Goal: Information Seeking & Learning: Find specific fact

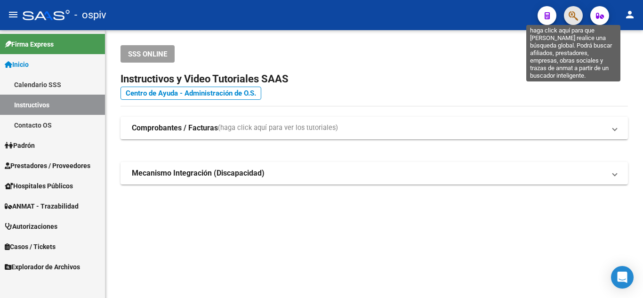
click at [577, 17] on icon "button" at bounding box center [573, 15] width 9 height 11
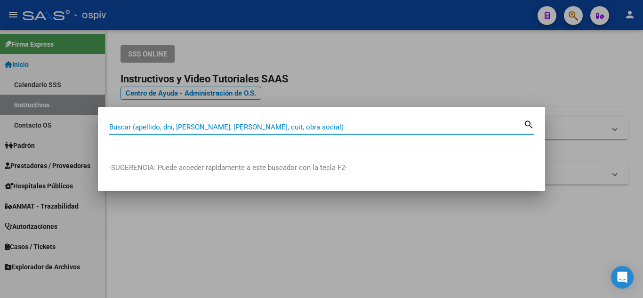
click at [296, 121] on div "Buscar (apellido, dni, [PERSON_NAME], [PERSON_NAME], cuit, obra social)" at bounding box center [316, 127] width 414 height 14
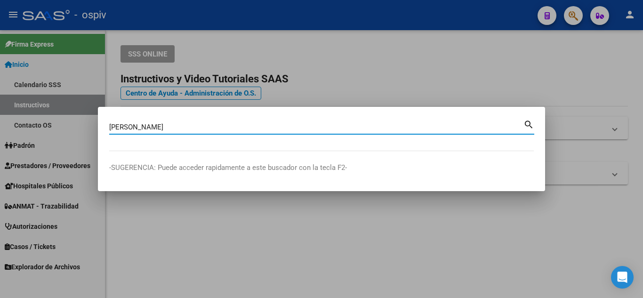
type input "[PERSON_NAME]"
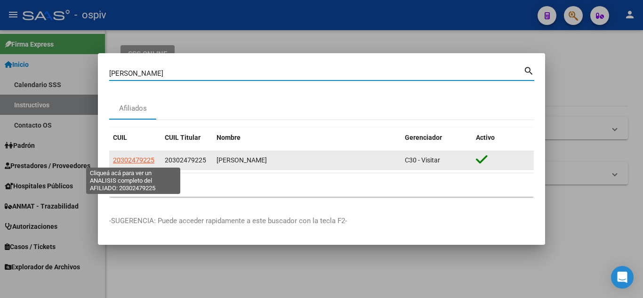
click at [145, 158] on span "20302479225" at bounding box center [133, 160] width 41 height 8
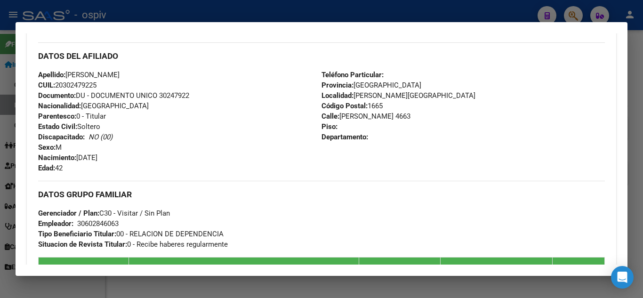
scroll to position [329, 0]
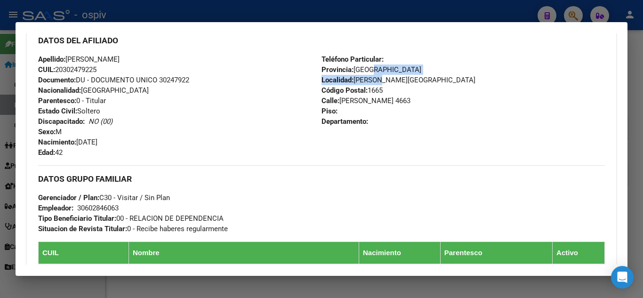
click at [376, 75] on div "Teléfono Particular: Provincia: [GEOGRAPHIC_DATA] Localidad: [PERSON_NAME] Códi…" at bounding box center [462, 106] width 283 height 104
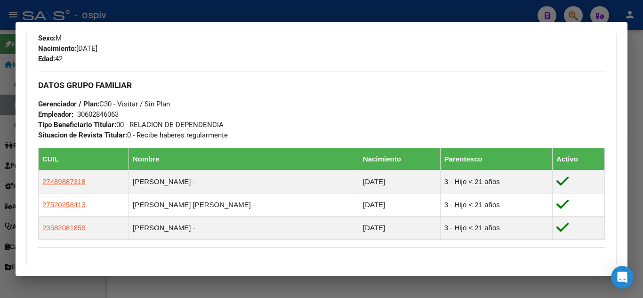
scroll to position [424, 0]
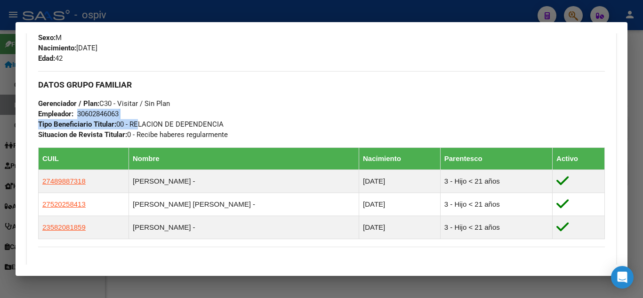
drag, startPoint x: 136, startPoint y: 120, endPoint x: 193, endPoint y: 119, distance: 57.9
click at [191, 118] on div "DATOS GRUPO FAMILIAR Gerenciador / Plan: C30 - Visitar / Sin Plan Empleador: 30…" at bounding box center [321, 105] width 567 height 69
click at [201, 120] on span "Tipo Beneficiario Titular: 00 - RELACION DE DEPENDENCIA" at bounding box center [130, 124] width 185 height 8
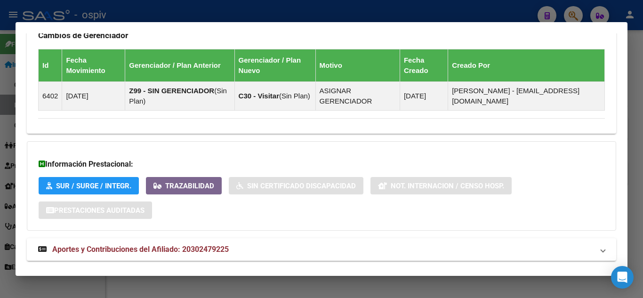
scroll to position [676, 0]
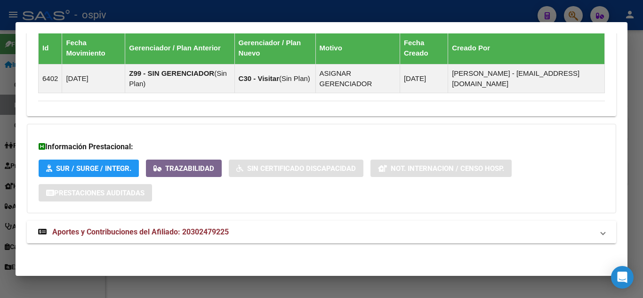
click at [185, 232] on span "Aportes y Contribuciones del Afiliado: 20302479225" at bounding box center [140, 231] width 176 height 9
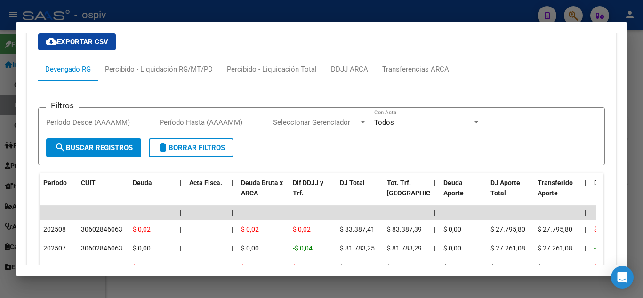
scroll to position [1006, 0]
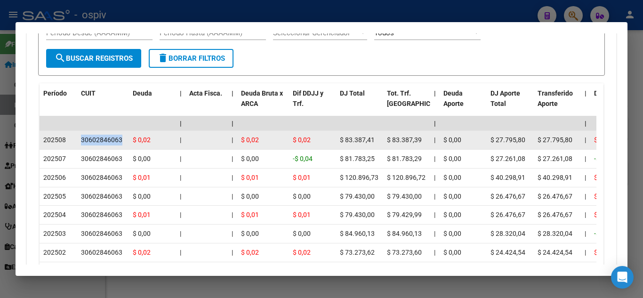
drag, startPoint x: 121, startPoint y: 138, endPoint x: 79, endPoint y: 139, distance: 42.4
click at [79, 139] on datatable-body-cell "30602846063" at bounding box center [103, 140] width 52 height 18
copy div "30602846063"
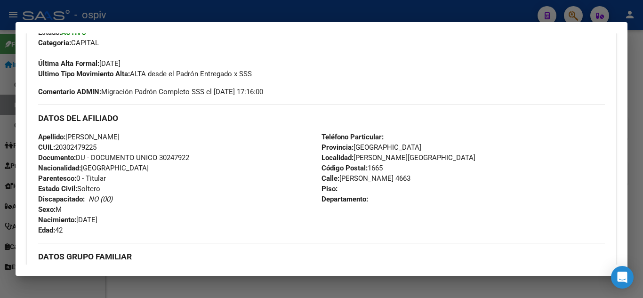
scroll to position [248, 0]
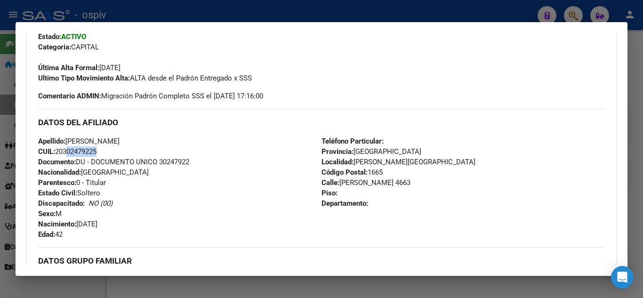
drag, startPoint x: 72, startPoint y: 152, endPoint x: 96, endPoint y: 151, distance: 24.5
click at [96, 151] on span "CUIL: 20302479225" at bounding box center [67, 151] width 58 height 8
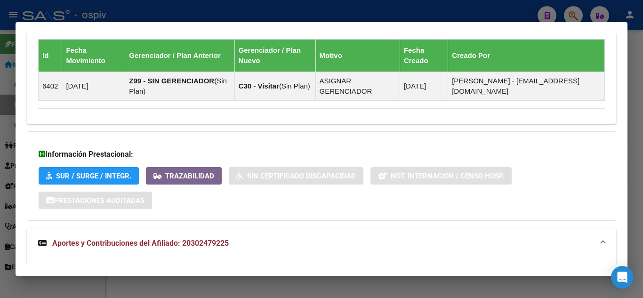
scroll to position [671, 0]
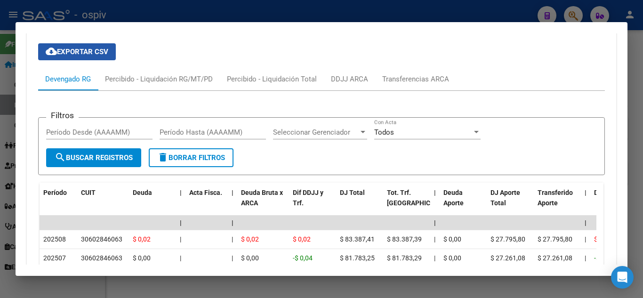
click at [86, 55] on span "cloud_download Exportar CSV" at bounding box center [77, 52] width 63 height 8
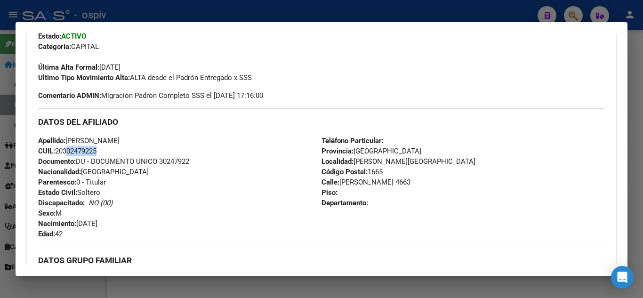
scroll to position [248, 0]
click at [334, 10] on div at bounding box center [321, 149] width 643 height 298
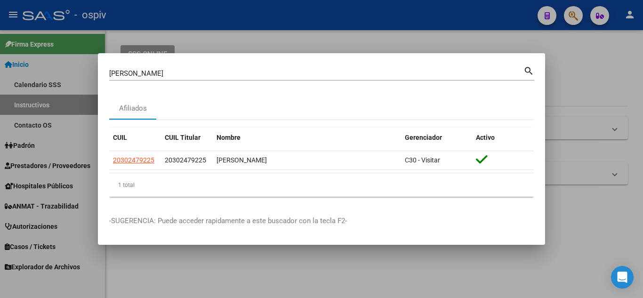
click at [375, 22] on div at bounding box center [321, 149] width 643 height 298
